Goal: Information Seeking & Learning: Learn about a topic

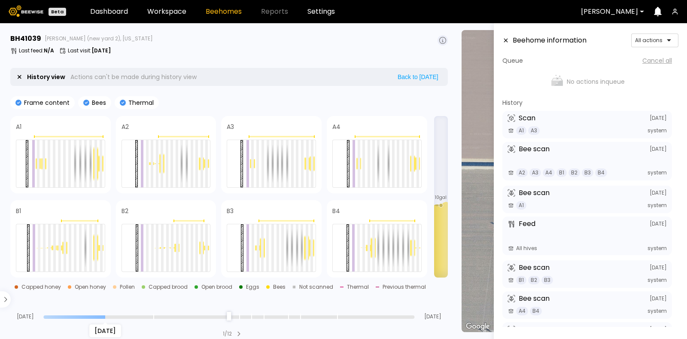
click at [102, 316] on input "range" at bounding box center [228, 316] width 371 height 3
click at [233, 314] on div "Aug 13" at bounding box center [228, 316] width 371 height 6
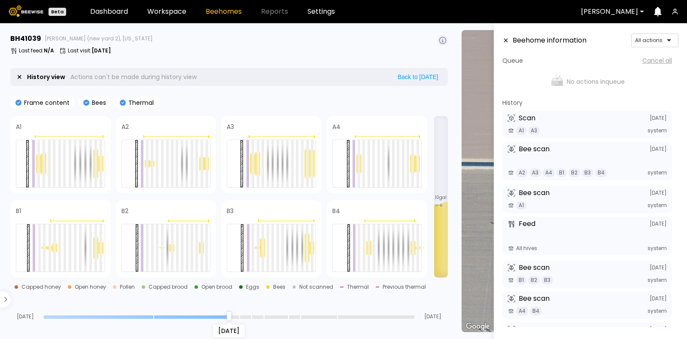
click at [234, 315] on input "range" at bounding box center [228, 316] width 371 height 3
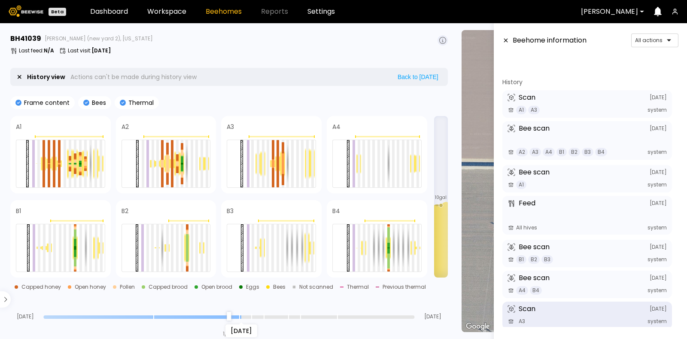
scroll to position [95, 0]
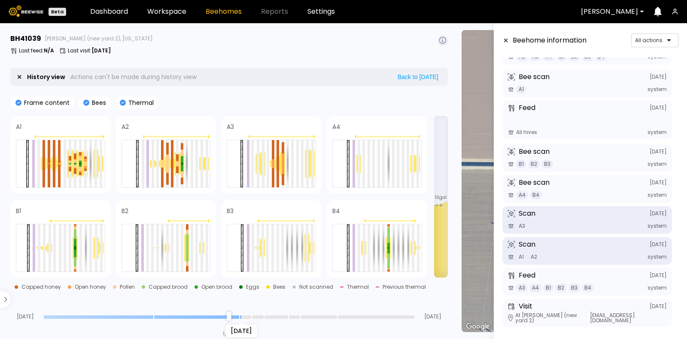
type input "**"
click at [236, 316] on input "range" at bounding box center [228, 316] width 371 height 3
click at [100, 164] on div at bounding box center [101, 163] width 3 height 47
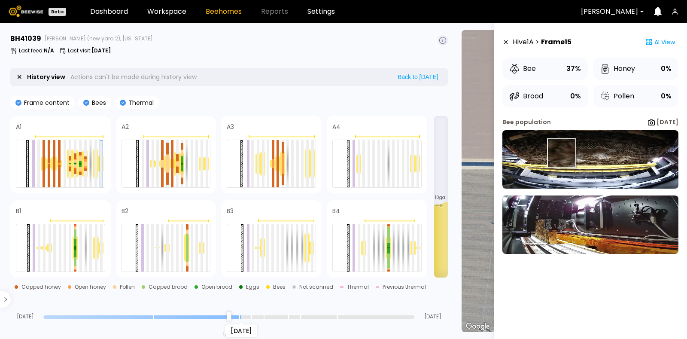
click at [561, 153] on img at bounding box center [590, 159] width 176 height 58
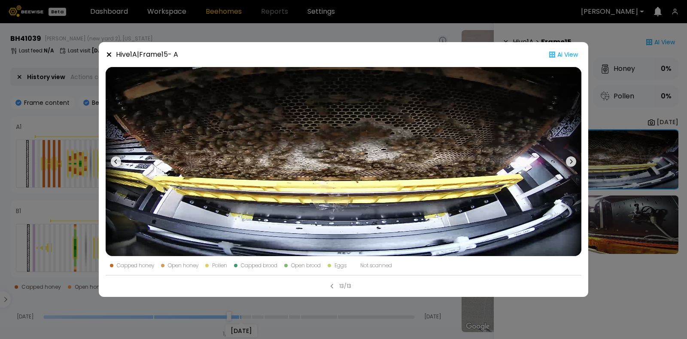
click at [110, 55] on icon at bounding box center [109, 54] width 7 height 7
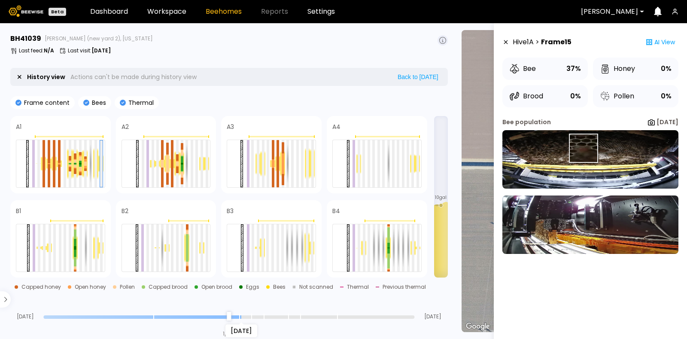
click at [582, 148] on img at bounding box center [590, 159] width 176 height 58
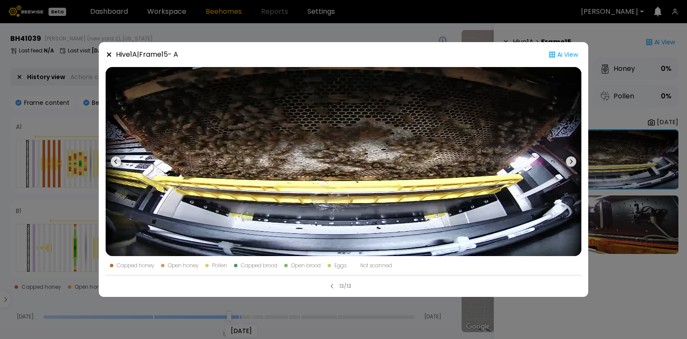
click at [109, 52] on icon at bounding box center [109, 54] width 7 height 7
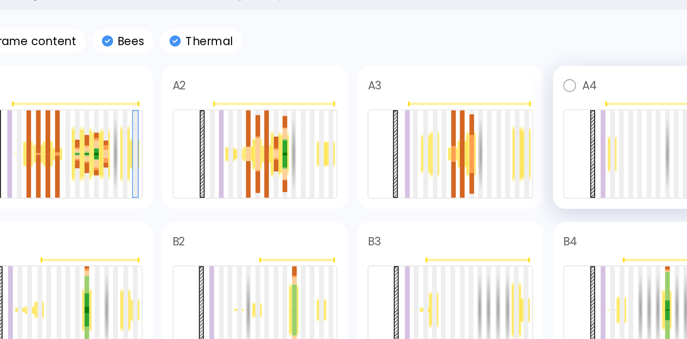
click at [334, 147] on div at bounding box center [376, 164] width 89 height 48
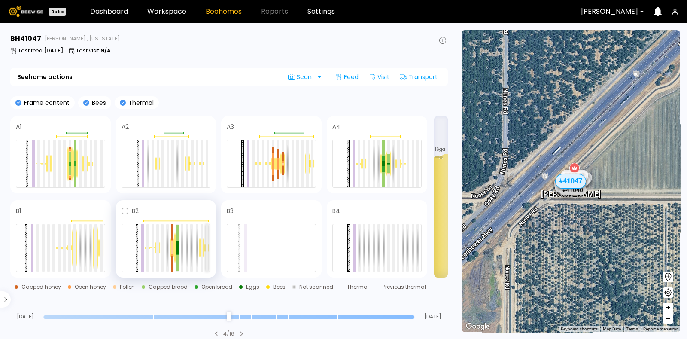
click at [207, 258] on div at bounding box center [207, 247] width 3 height 47
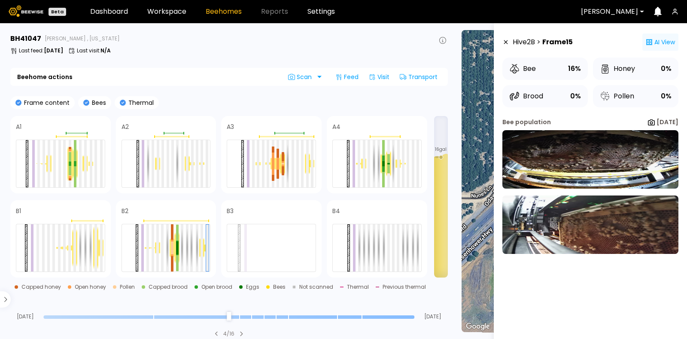
click at [662, 36] on div "AI View" at bounding box center [660, 41] width 36 height 17
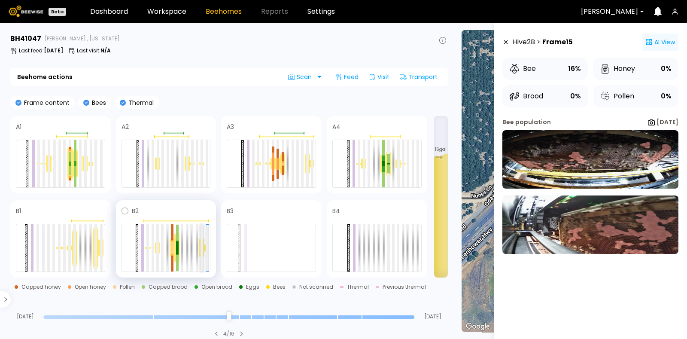
click at [201, 256] on div at bounding box center [201, 247] width 3 height 47
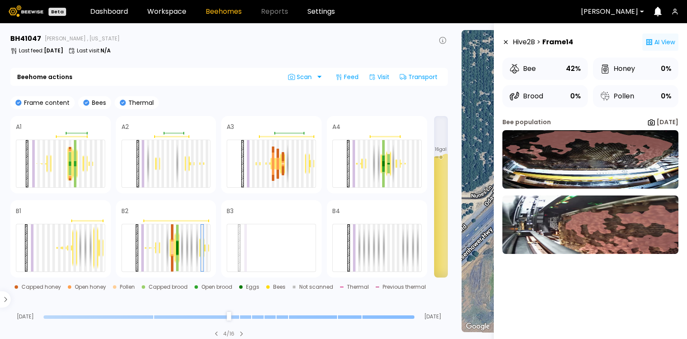
click at [667, 40] on div "AI View" at bounding box center [660, 41] width 36 height 17
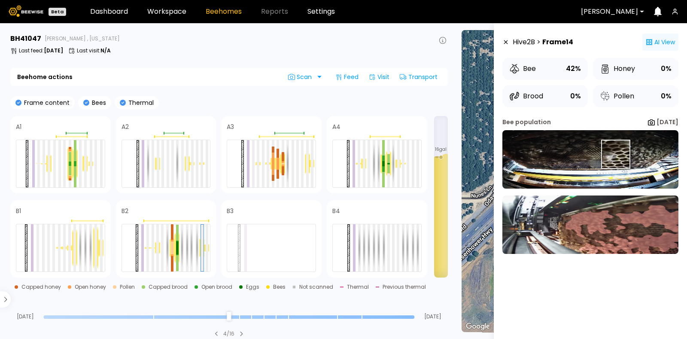
click at [615, 154] on img at bounding box center [590, 159] width 176 height 58
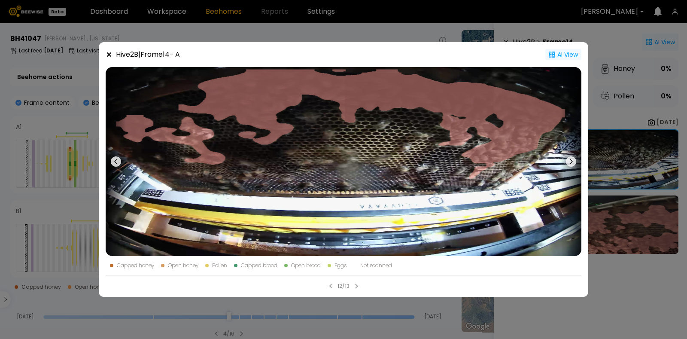
click at [569, 53] on div "Ai View" at bounding box center [563, 54] width 36 height 11
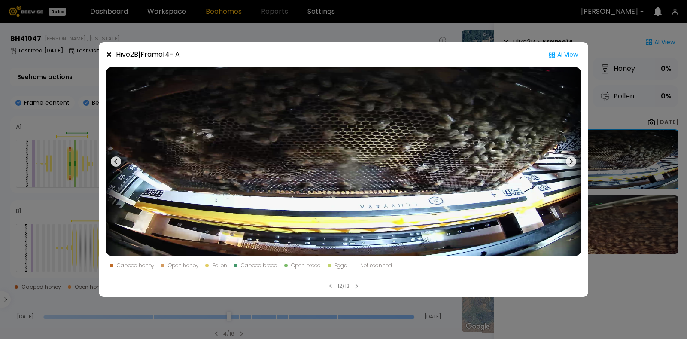
click at [629, 222] on div "Hive 2 B | Frame 14 - A Ai View Capped honey Open honey Pollen Capped brood Ope…" at bounding box center [343, 169] width 687 height 339
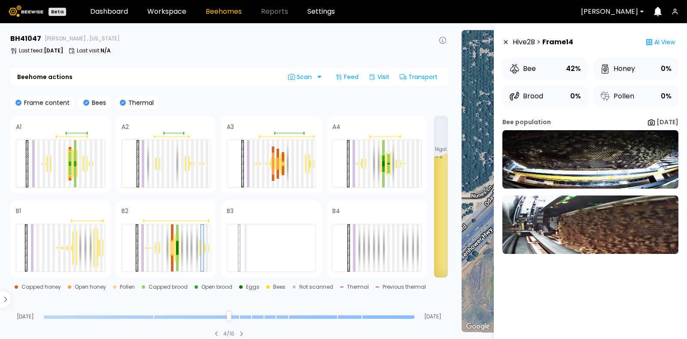
click at [629, 222] on img at bounding box center [590, 224] width 176 height 58
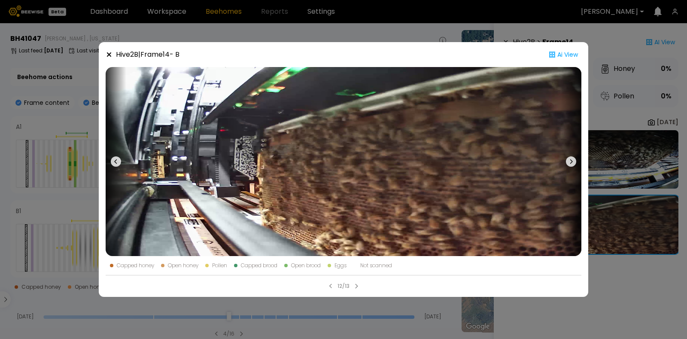
click at [107, 53] on icon at bounding box center [109, 54] width 7 height 7
